Goal: Task Accomplishment & Management: Manage account settings

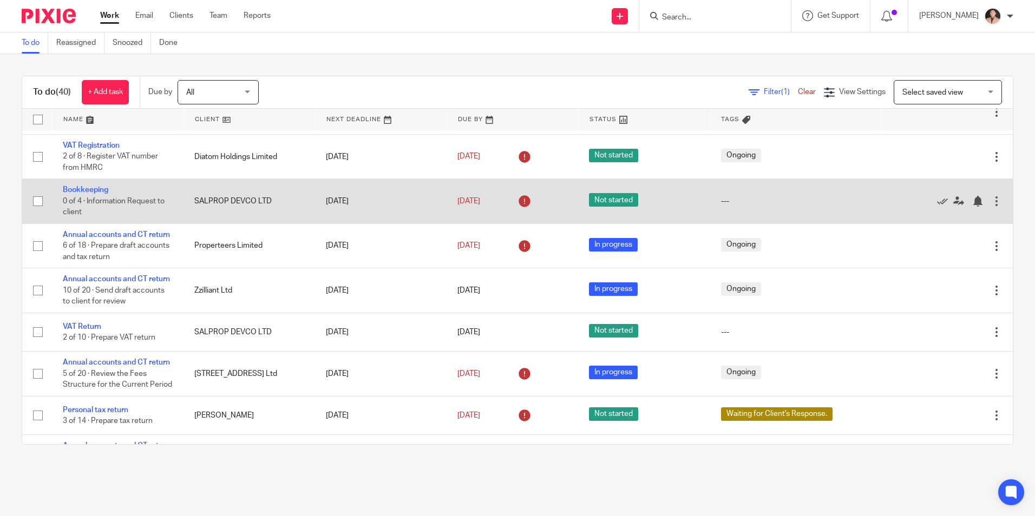
scroll to position [54, 0]
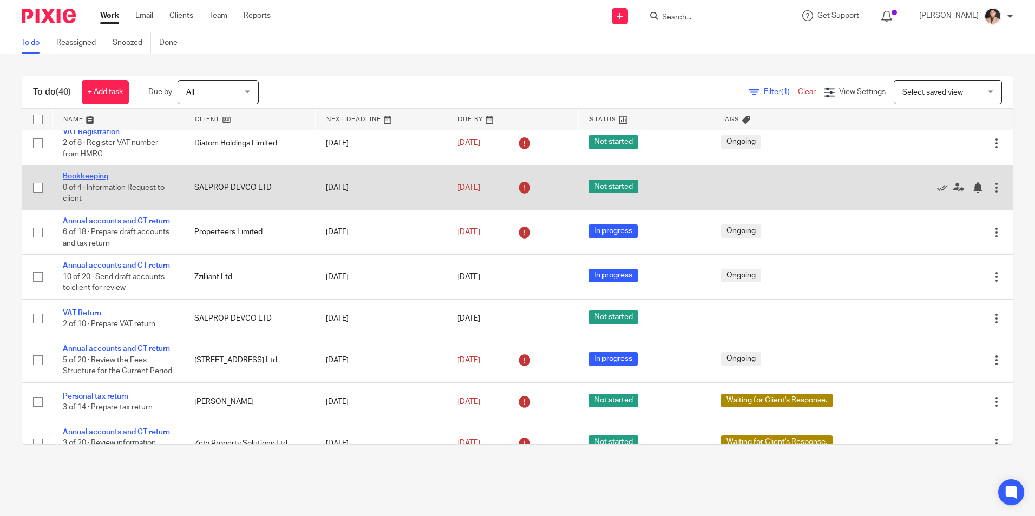
click at [79, 180] on link "Bookkeeping" at bounding box center [85, 177] width 45 height 8
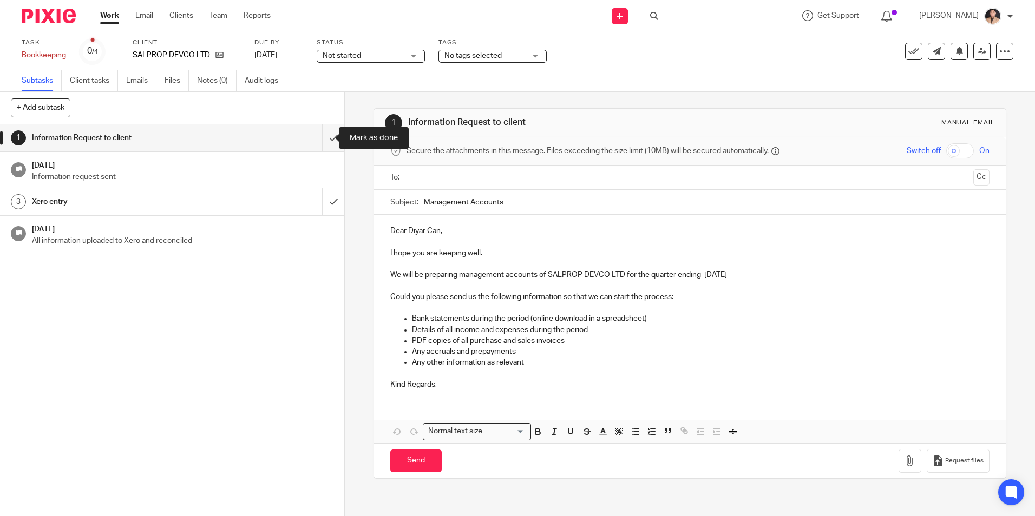
click at [324, 142] on input "submit" at bounding box center [172, 138] width 344 height 27
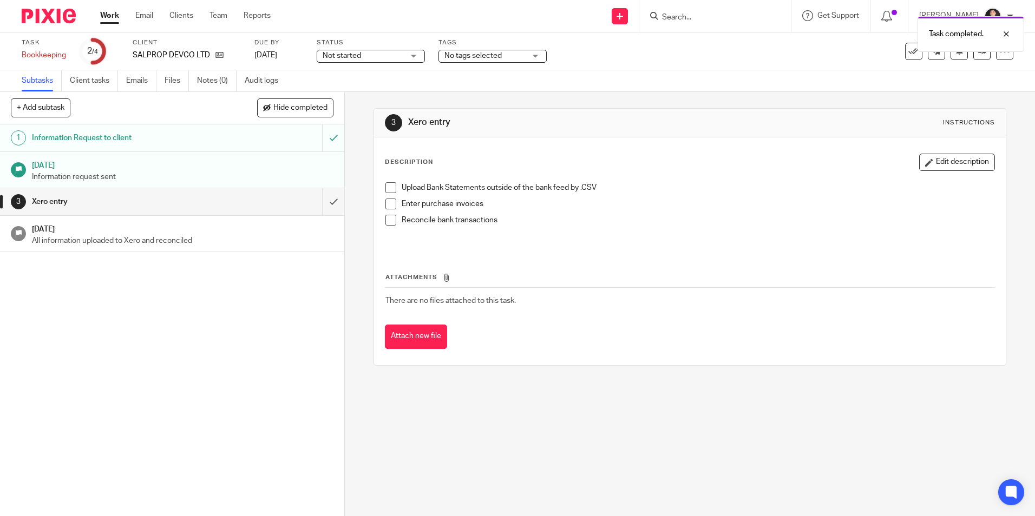
click at [105, 14] on link "Work" at bounding box center [109, 15] width 19 height 11
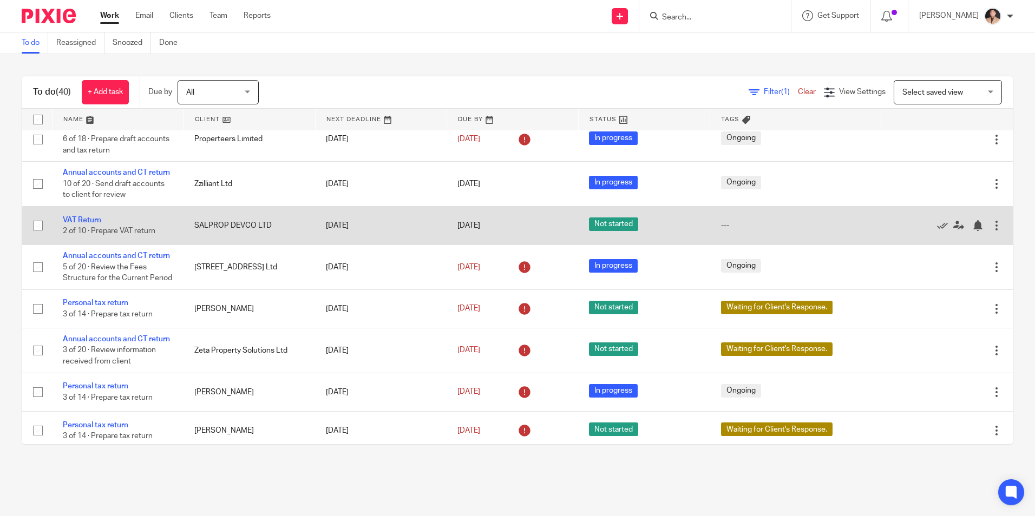
scroll to position [162, 0]
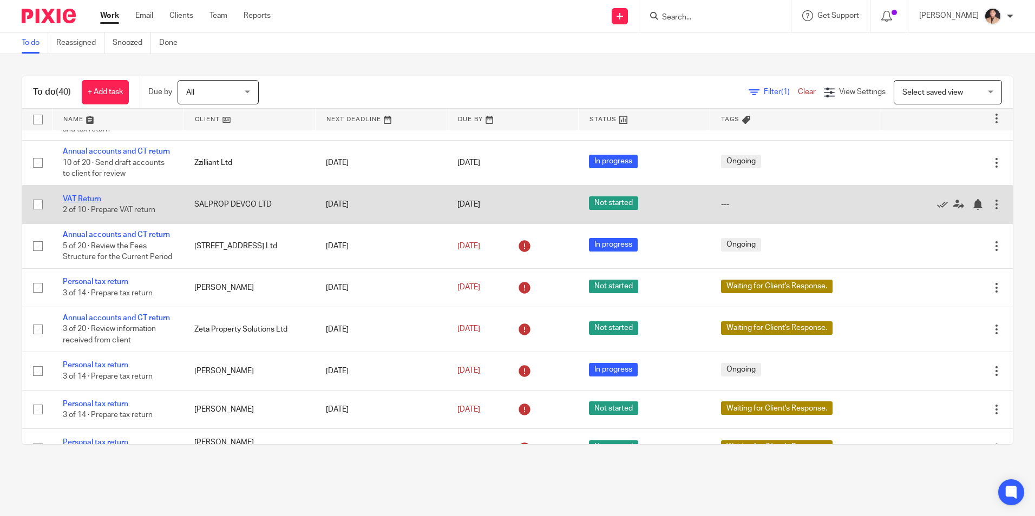
click at [70, 203] on link "VAT Return" at bounding box center [82, 199] width 38 height 8
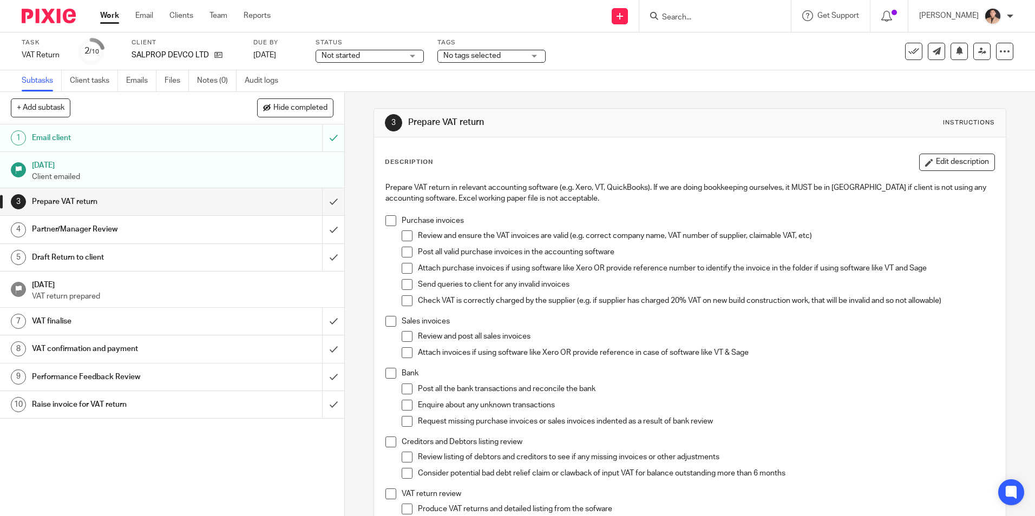
click at [500, 54] on span "No tags selected" at bounding box center [471, 56] width 57 height 8
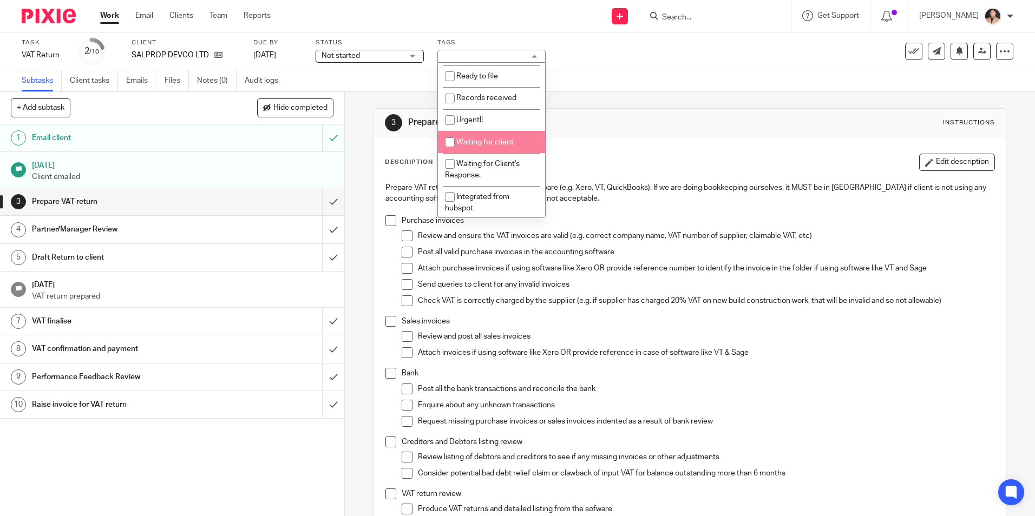
scroll to position [133, 0]
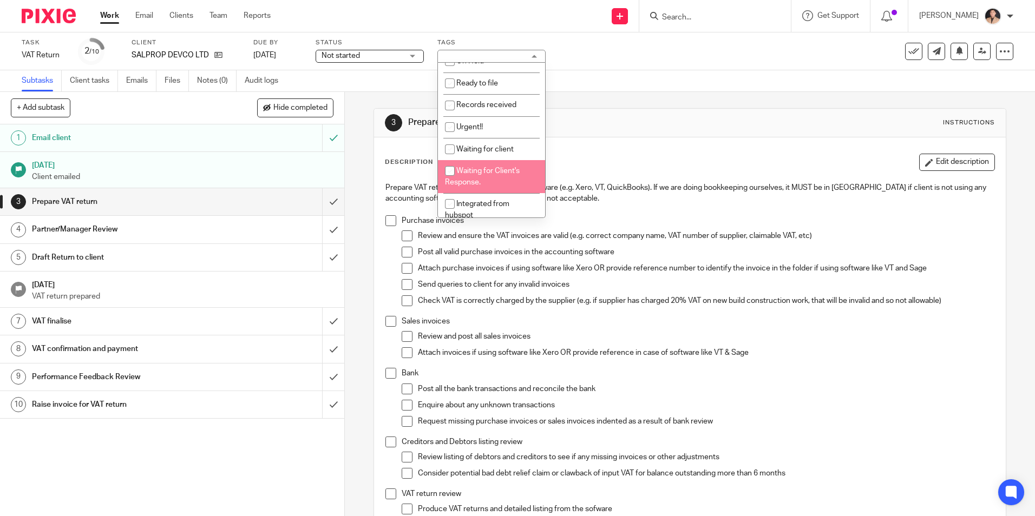
click at [477, 174] on span "Waiting for Client's Response." at bounding box center [482, 176] width 75 height 19
checkbox input "true"
click at [644, 99] on div "3 Prepare VAT return Instructions Description Edit description Prepare VAT retu…" at bounding box center [690, 416] width 632 height 648
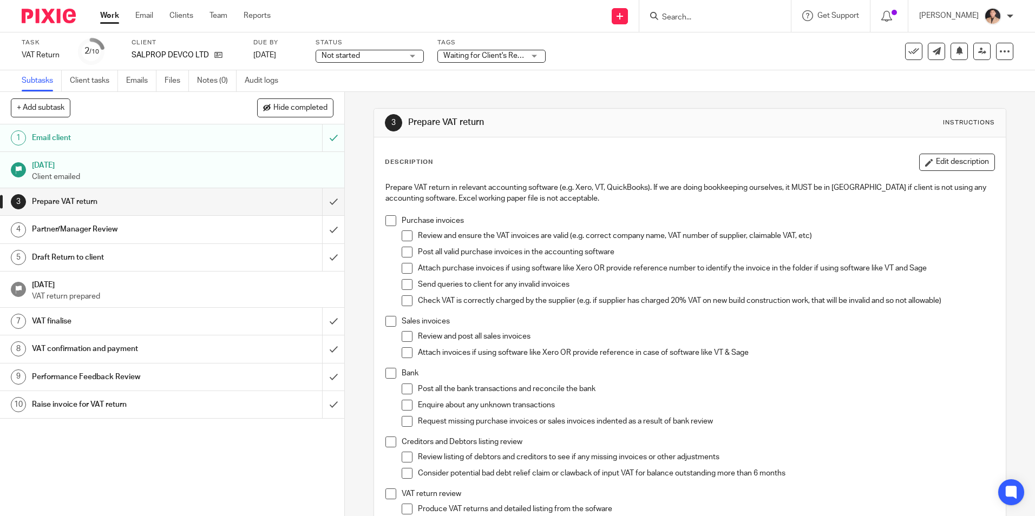
click at [106, 15] on link "Work" at bounding box center [109, 15] width 19 height 11
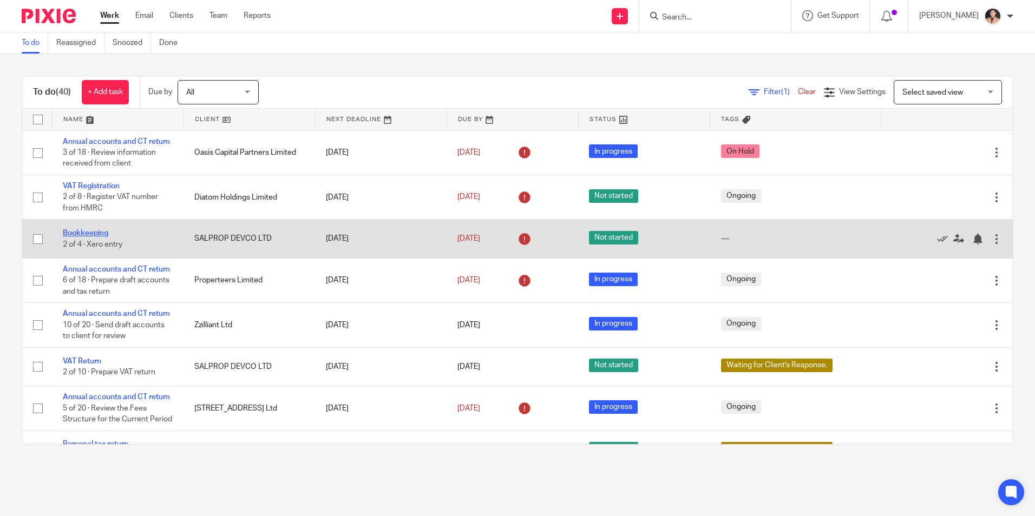
click at [90, 237] on link "Bookkeeping" at bounding box center [85, 234] width 45 height 8
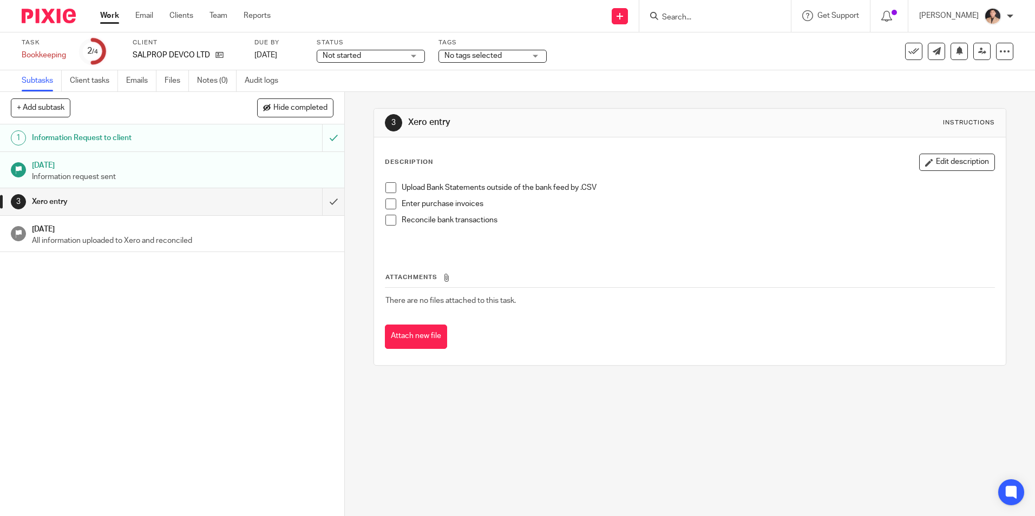
click at [376, 63] on div "Status Not started Not started Not started In progress On Hold 1" at bounding box center [371, 51] width 108 height 26
click at [492, 56] on span "No tags selected" at bounding box center [472, 56] width 57 height 8
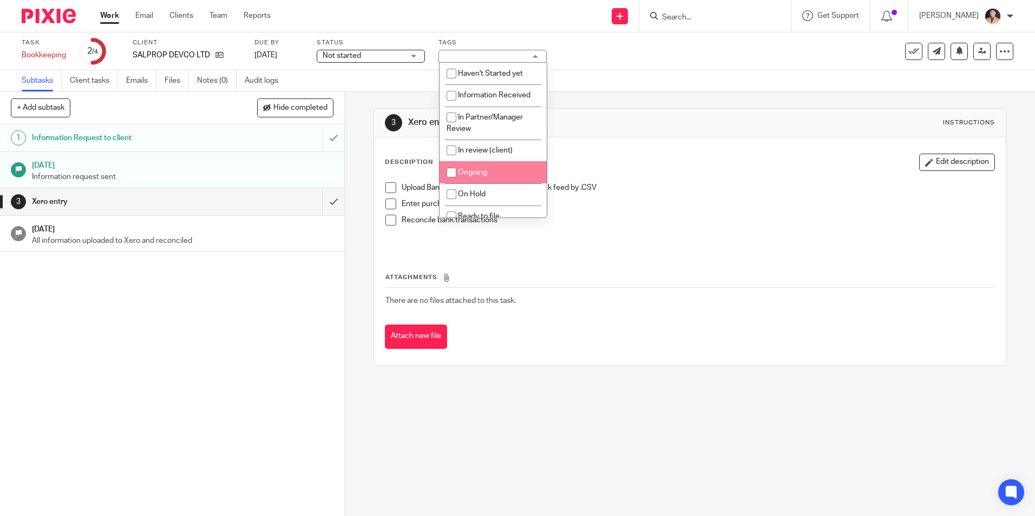
click at [470, 179] on li "Ongoing" at bounding box center [493, 172] width 107 height 22
checkbox input "true"
click at [694, 58] on div "Task Bookkeeping Save Bookkeeping 2 /4 Client SALPROP DEVCO LTD Due by 31 Jul 2…" at bounding box center [435, 51] width 827 height 26
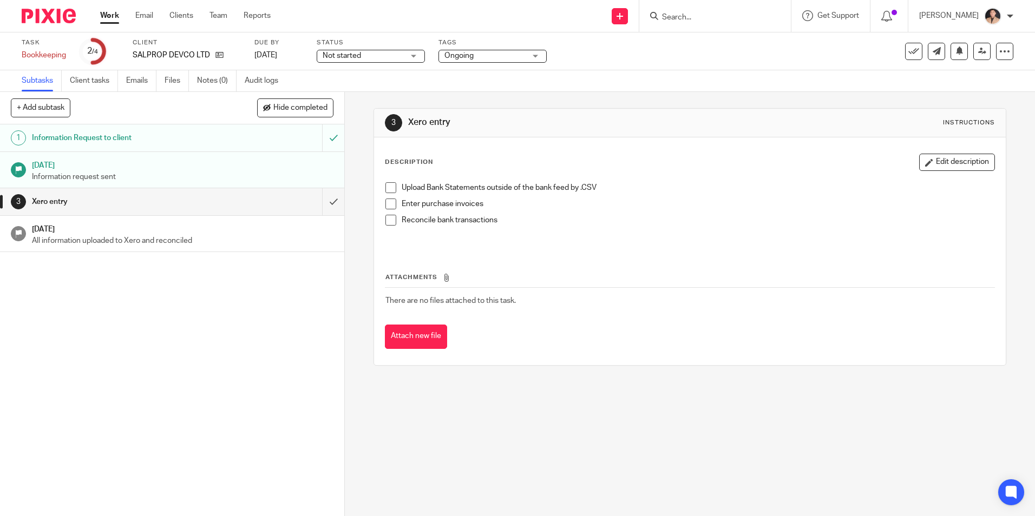
click at [121, 11] on ul "Work Email Clients Team Reports" at bounding box center [193, 15] width 187 height 11
click at [113, 19] on link "Work" at bounding box center [109, 15] width 19 height 11
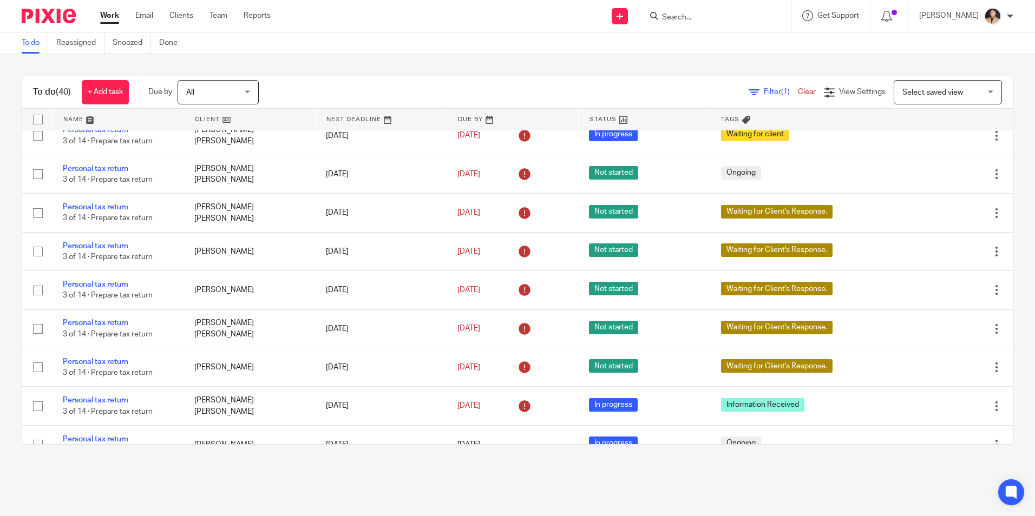
scroll to position [1137, 0]
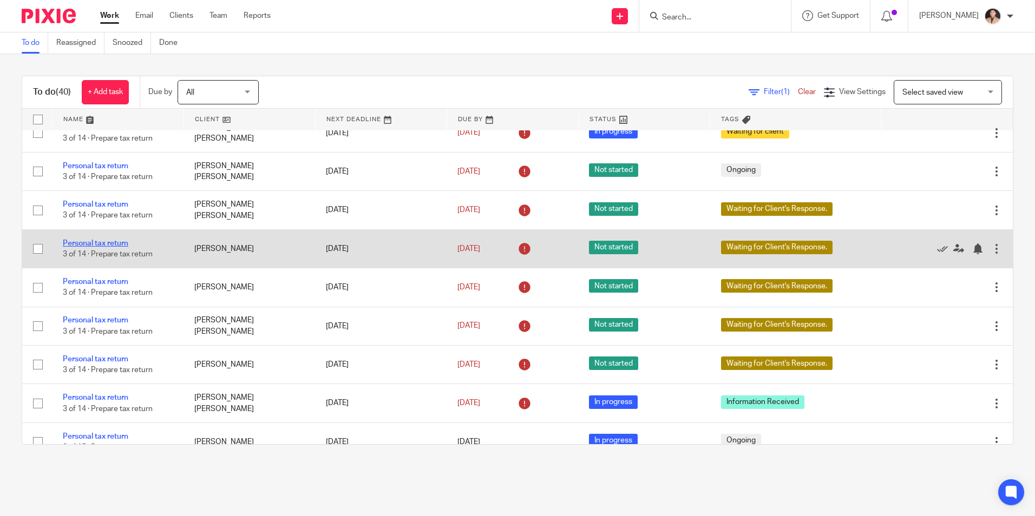
click at [96, 247] on link "Personal tax return" at bounding box center [95, 244] width 65 height 8
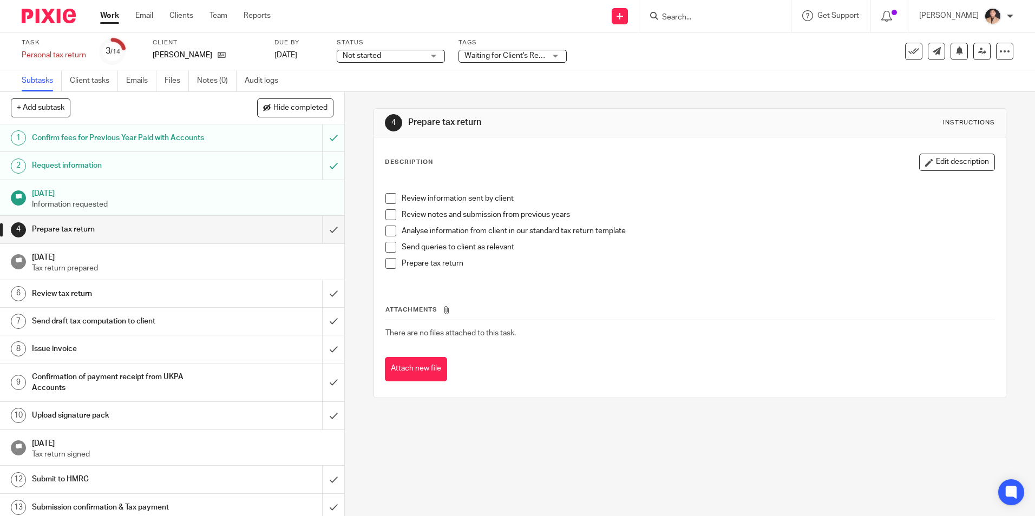
click at [516, 54] on span "Waiting for Client's Response." at bounding box center [514, 56] width 101 height 8
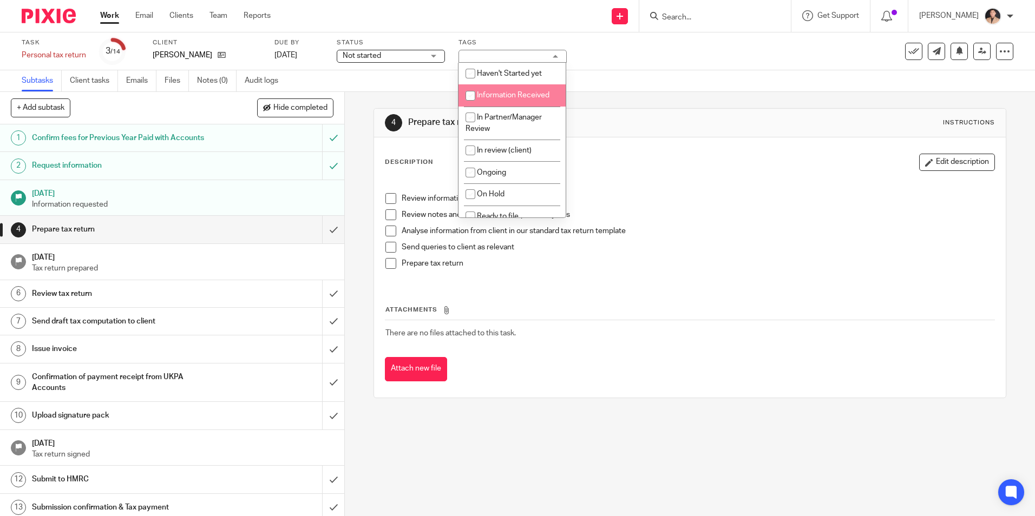
click at [513, 100] on li "Information Received" at bounding box center [511, 95] width 107 height 22
checkbox input "true"
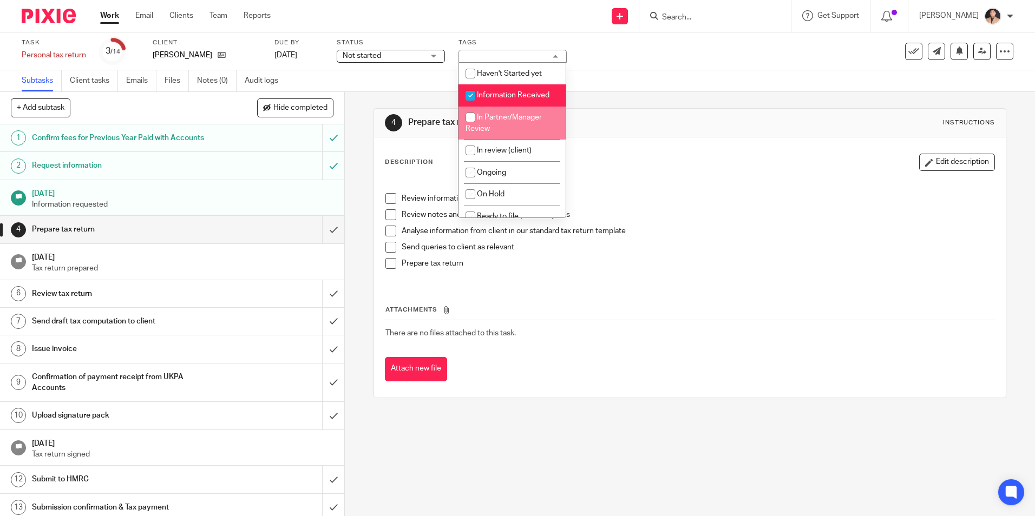
click at [639, 309] on th "Attachments" at bounding box center [690, 313] width 610 height 16
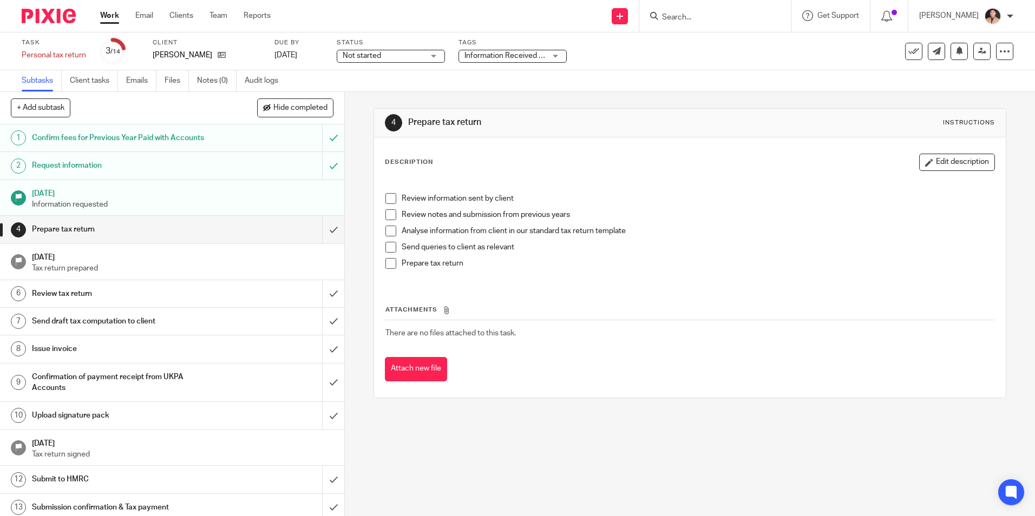
click at [115, 15] on link "Work" at bounding box center [109, 15] width 19 height 11
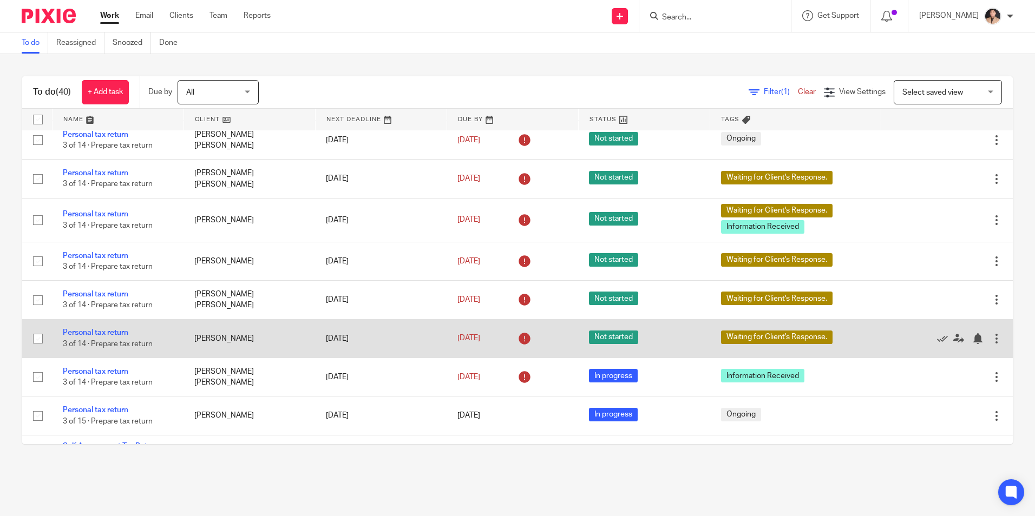
scroll to position [1143, 0]
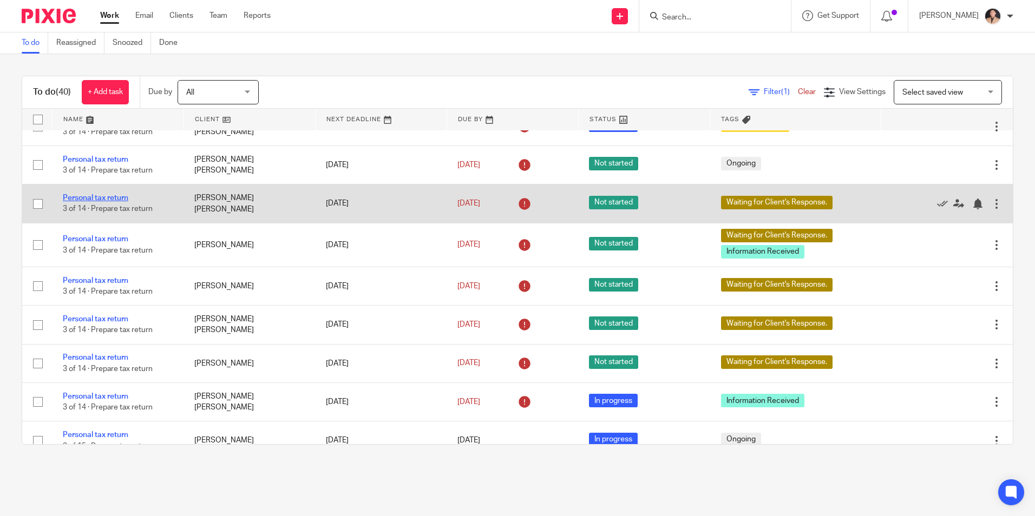
click at [109, 202] on link "Personal tax return" at bounding box center [95, 198] width 65 height 8
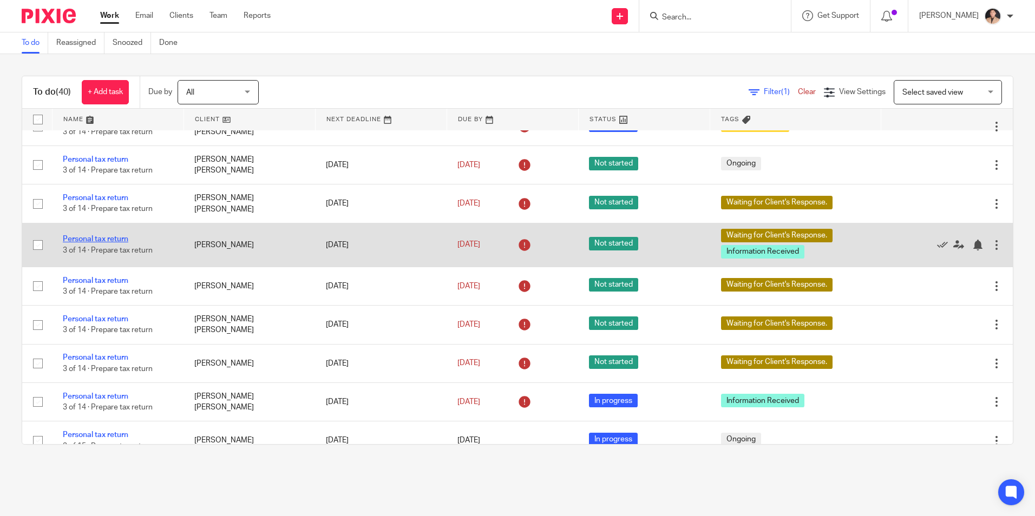
click at [109, 243] on link "Personal tax return" at bounding box center [95, 239] width 65 height 8
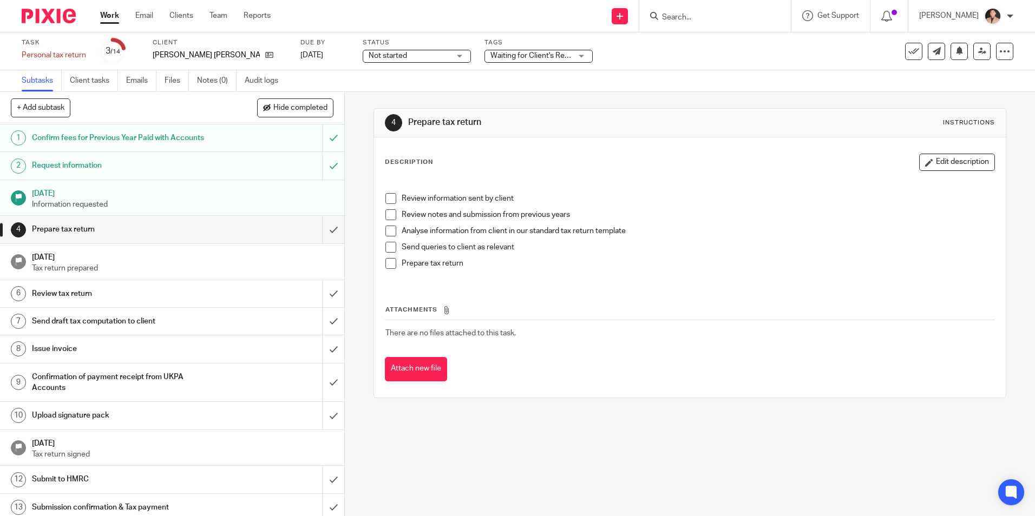
click at [490, 58] on span "Waiting for Client's Response." at bounding box center [540, 56] width 101 height 8
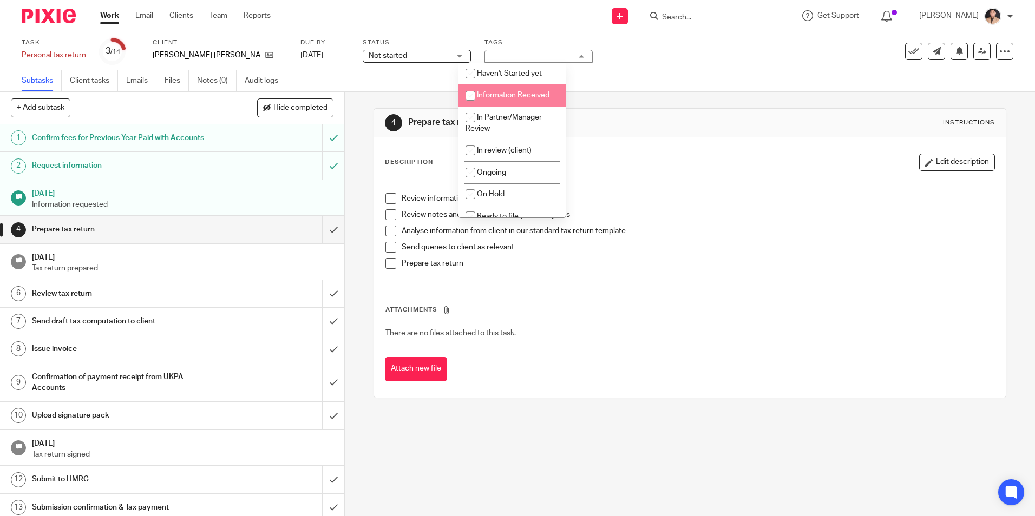
click at [496, 100] on li "Information Received" at bounding box center [511, 95] width 107 height 22
checkbox input "true"
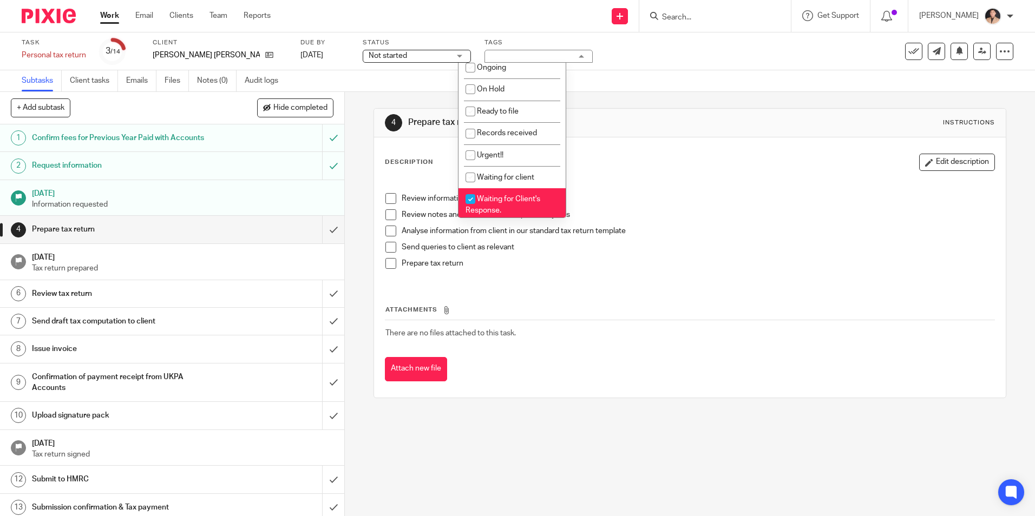
scroll to position [108, 0]
drag, startPoint x: 483, startPoint y: 208, endPoint x: 483, endPoint y: 189, distance: 19.5
click at [483, 208] on span "Waiting for Client's Response." at bounding box center [503, 201] width 75 height 19
checkbox input "false"
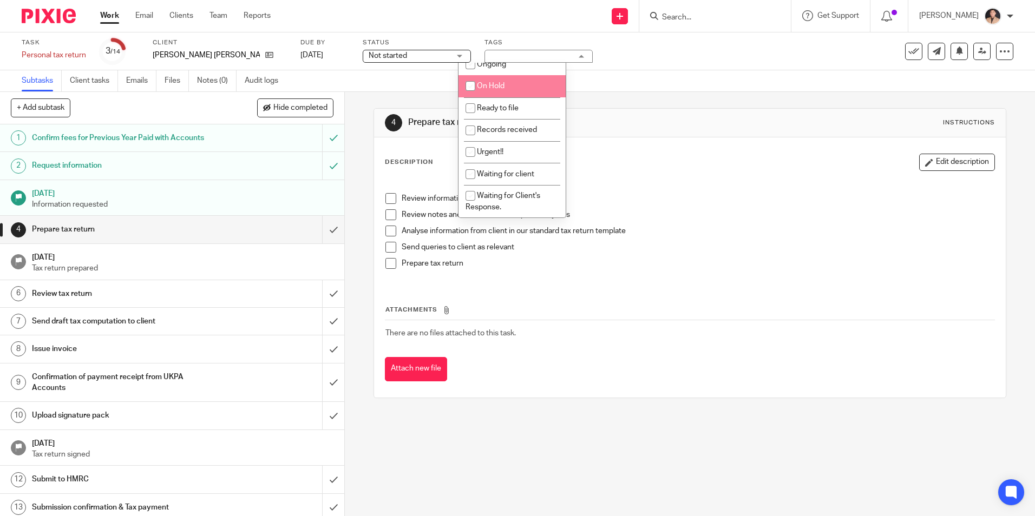
click at [653, 72] on div "Subtasks Client tasks Emails Files Notes (0) Audit logs" at bounding box center [517, 81] width 1035 height 22
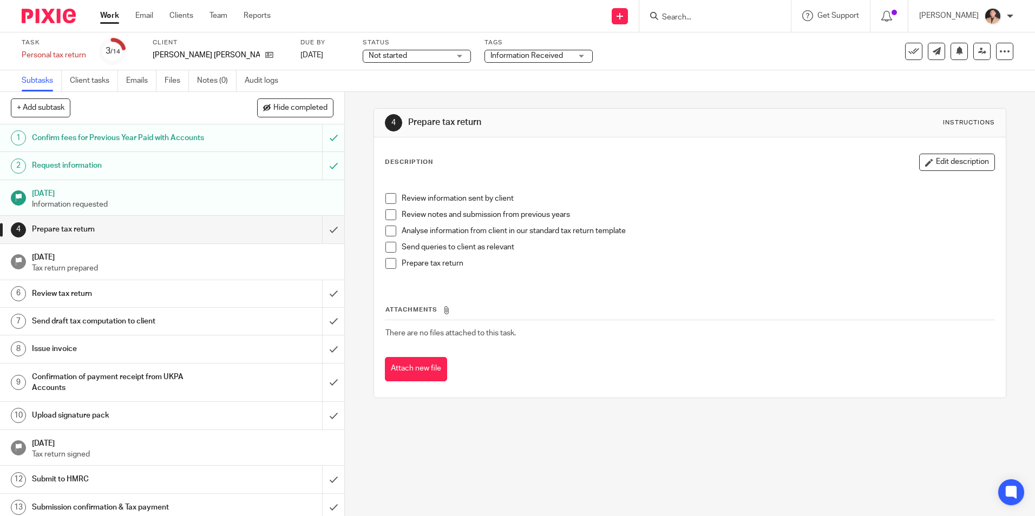
click at [109, 19] on link "Work" at bounding box center [109, 15] width 19 height 11
click at [497, 50] on div "Information Received + 1" at bounding box center [512, 56] width 108 height 13
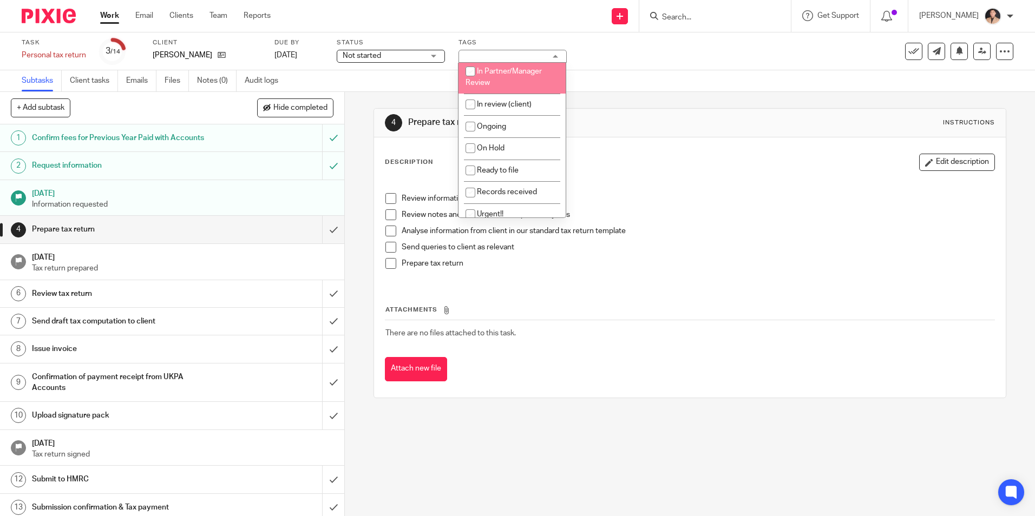
scroll to position [162, 0]
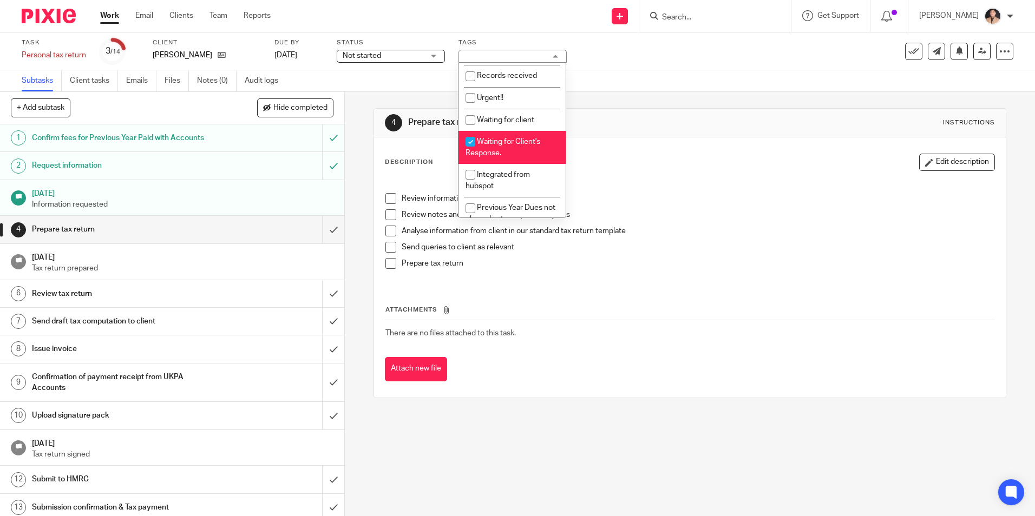
click at [503, 139] on span "Waiting for Client's Response." at bounding box center [503, 147] width 75 height 19
checkbox input "false"
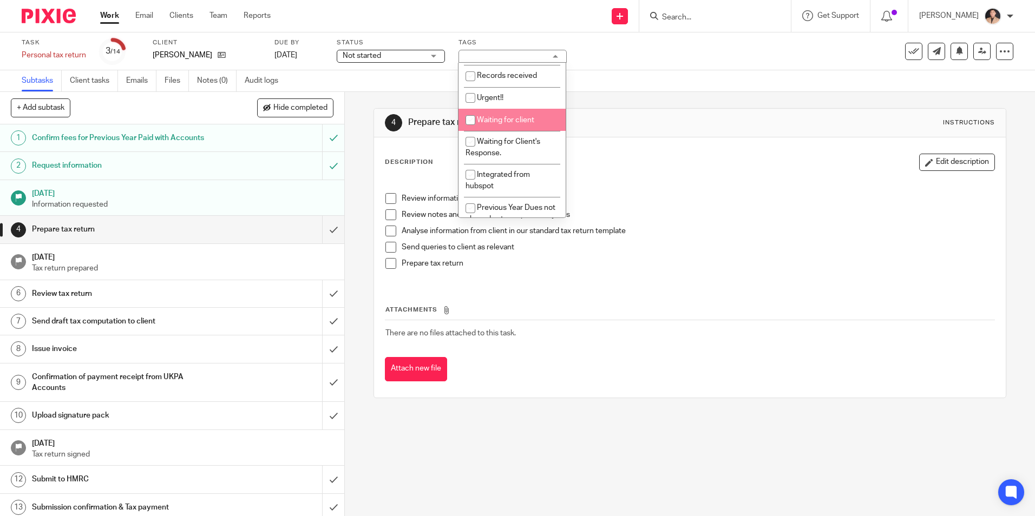
click at [632, 50] on div "Task Personal tax return Save Personal tax return 3 /14 Client Julia Stevens Du…" at bounding box center [435, 51] width 827 height 26
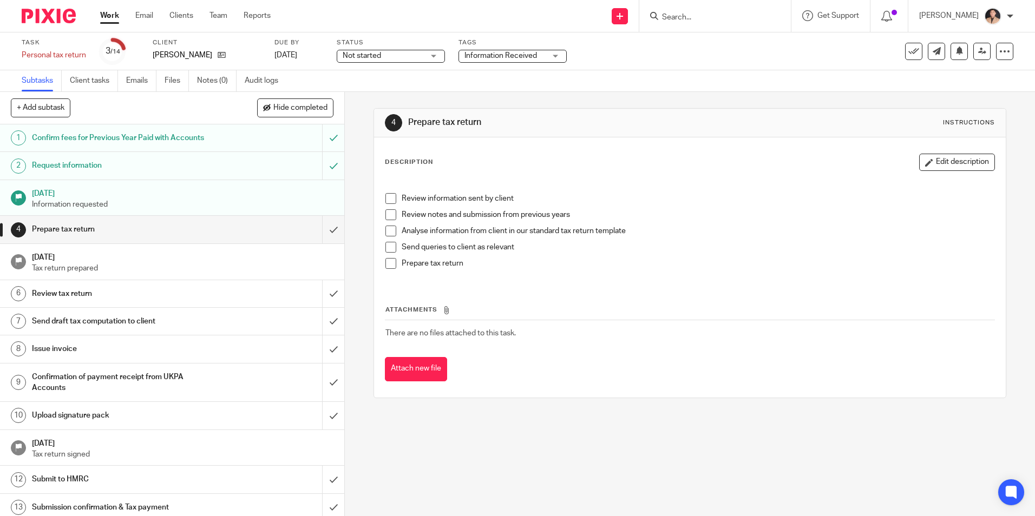
click at [117, 14] on link "Work" at bounding box center [109, 15] width 19 height 11
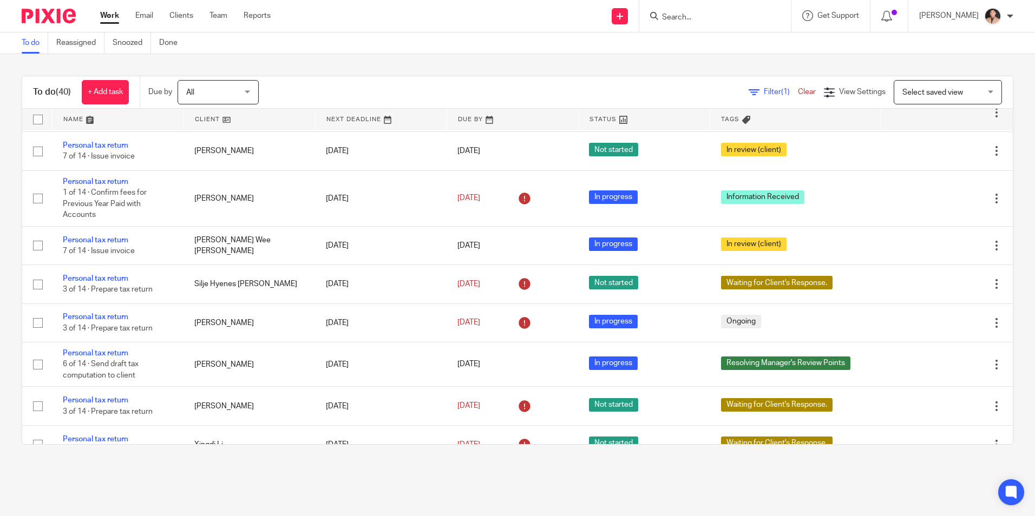
scroll to position [541, 0]
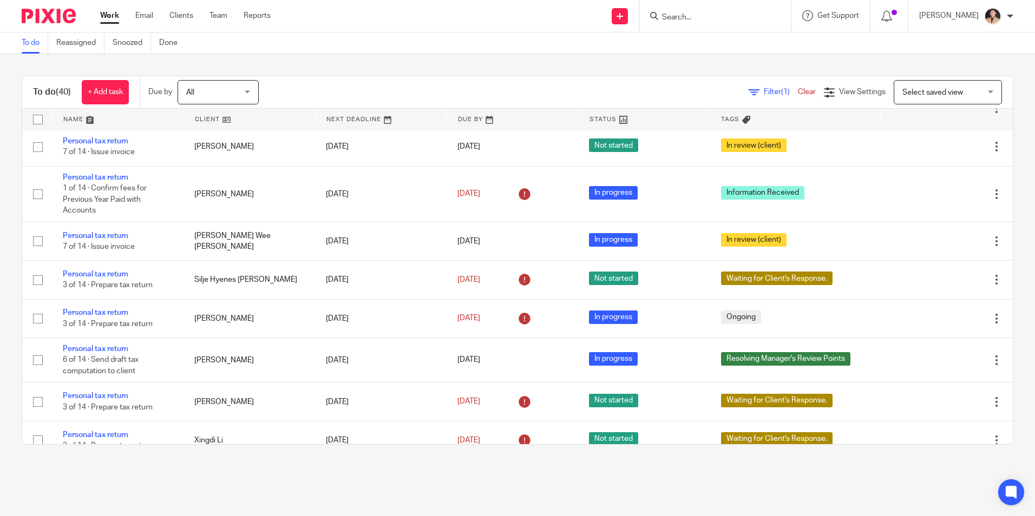
click at [763, 493] on main "To do Reassigned Snoozed Done To do (40) + Add task Due by All All [DATE] [DATE…" at bounding box center [517, 258] width 1035 height 516
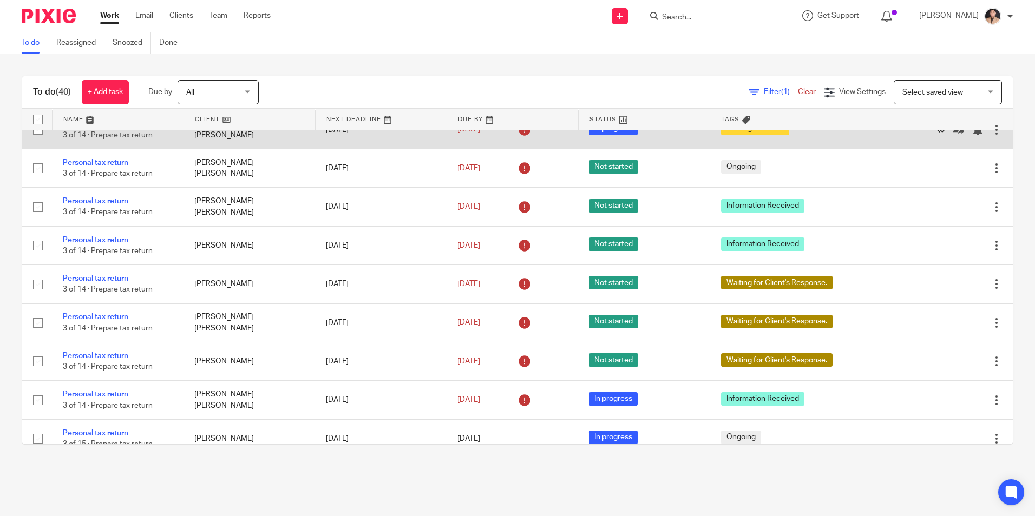
scroll to position [1138, 0]
